Goal: Information Seeking & Learning: Check status

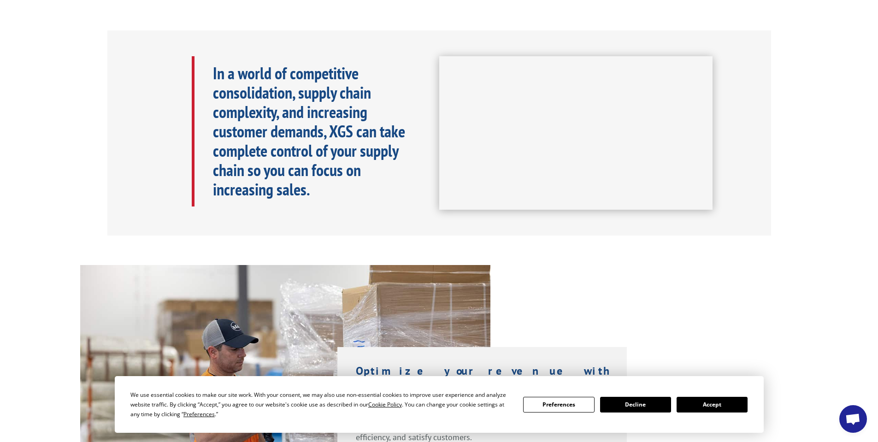
scroll to position [415, 0]
click at [402, 264] on button "Accept" at bounding box center [711, 405] width 71 height 16
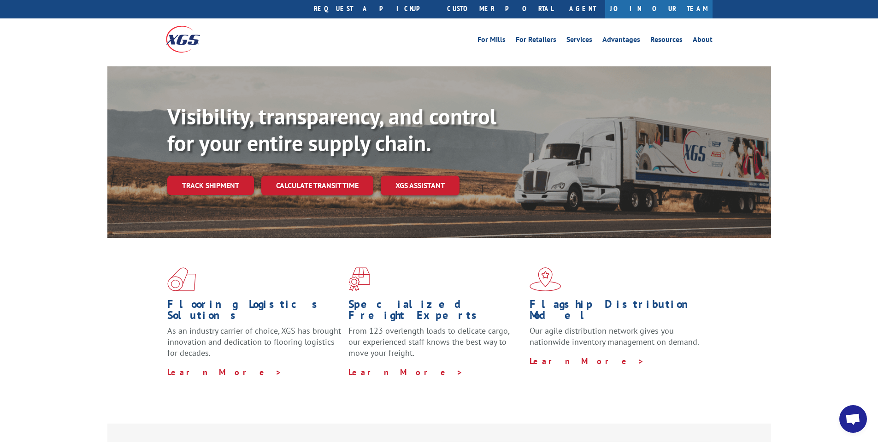
scroll to position [0, 0]
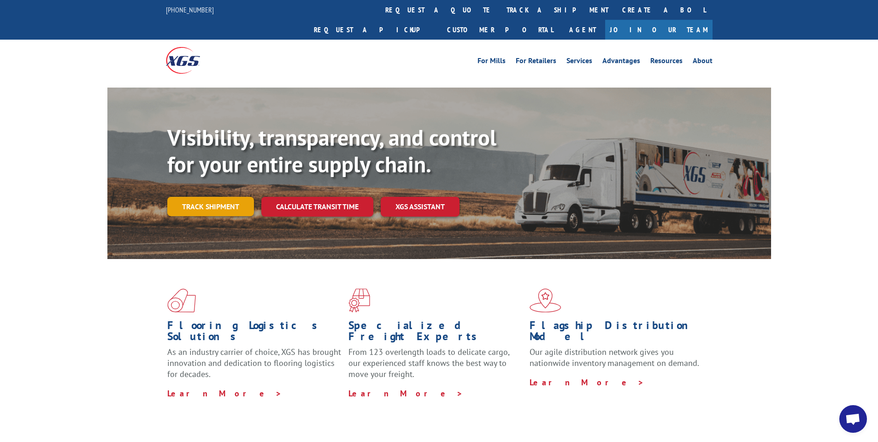
click at [229, 197] on link "Track shipment" at bounding box center [210, 206] width 87 height 19
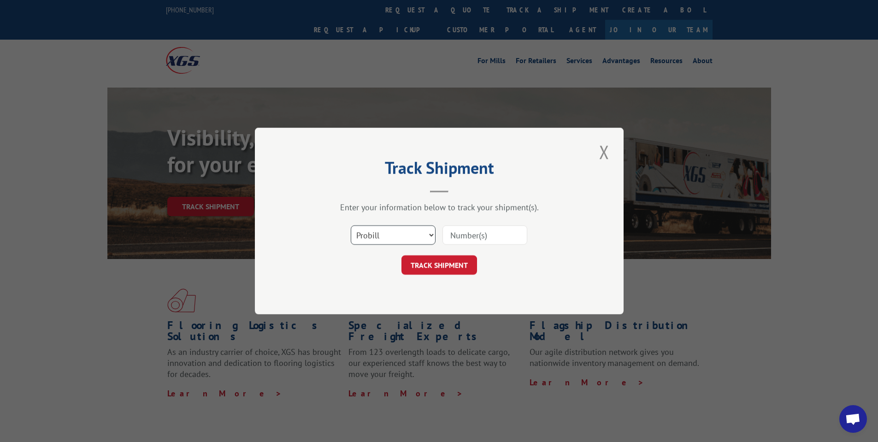
click at [402, 236] on select "Select category... Probill BOL PO" at bounding box center [393, 234] width 85 height 19
select select "bol"
click at [351, 225] on select "Select category... Probill BOL PO" at bounding box center [393, 234] width 85 height 19
click at [402, 238] on input at bounding box center [484, 234] width 85 height 19
type input "14370702"
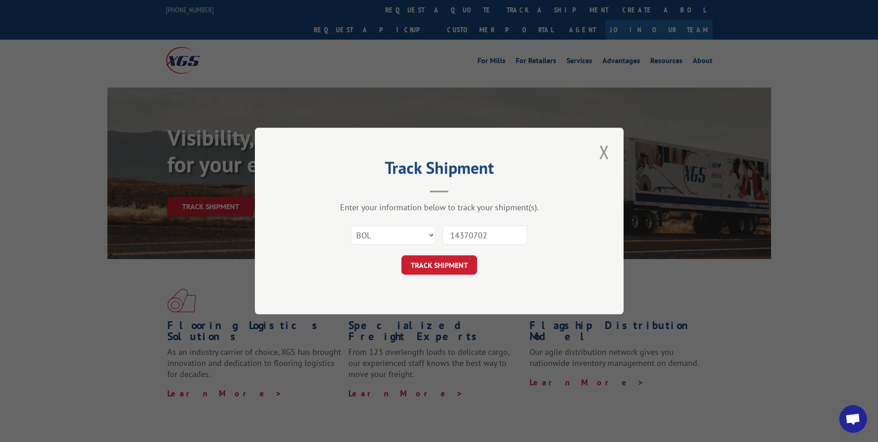
click button "TRACK SHIPMENT" at bounding box center [439, 264] width 76 height 19
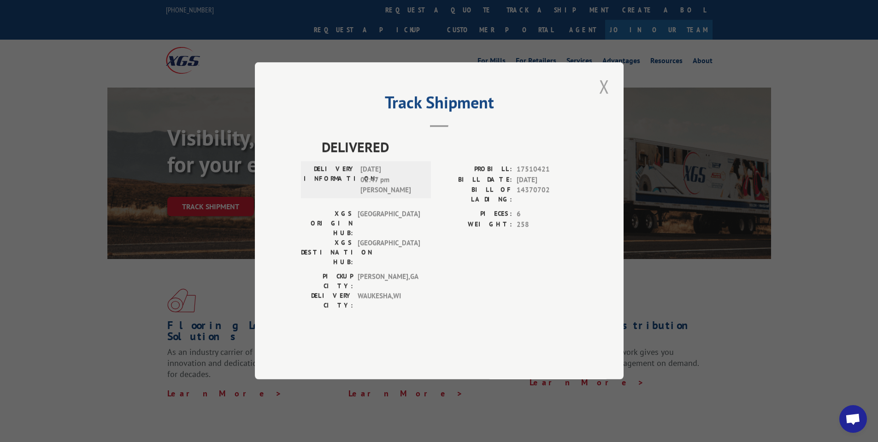
click at [402, 99] on button "Close modal" at bounding box center [604, 86] width 16 height 25
